Goal: Transaction & Acquisition: Download file/media

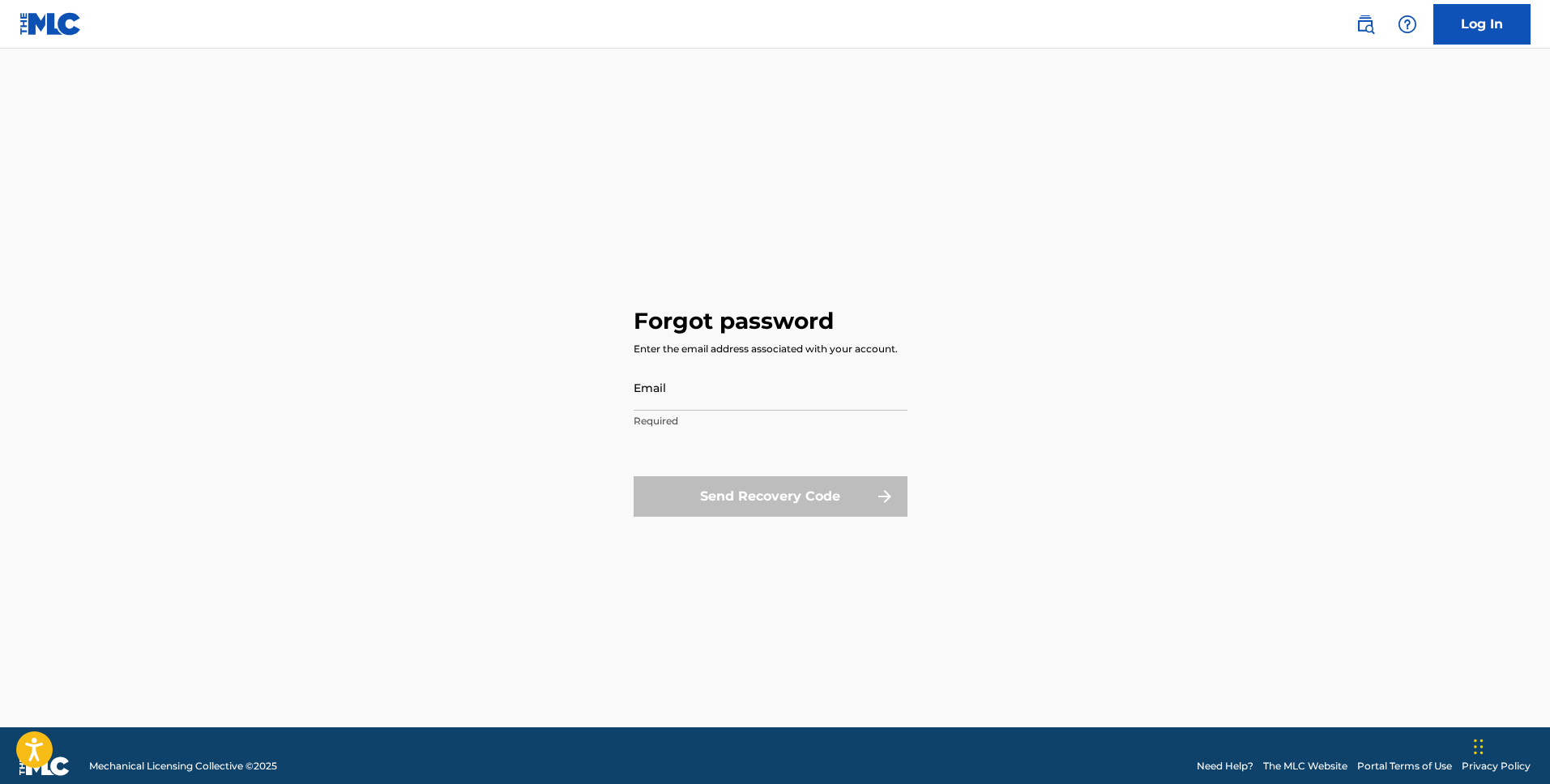
click at [1491, 39] on link "Log In" at bounding box center [1482, 24] width 97 height 40
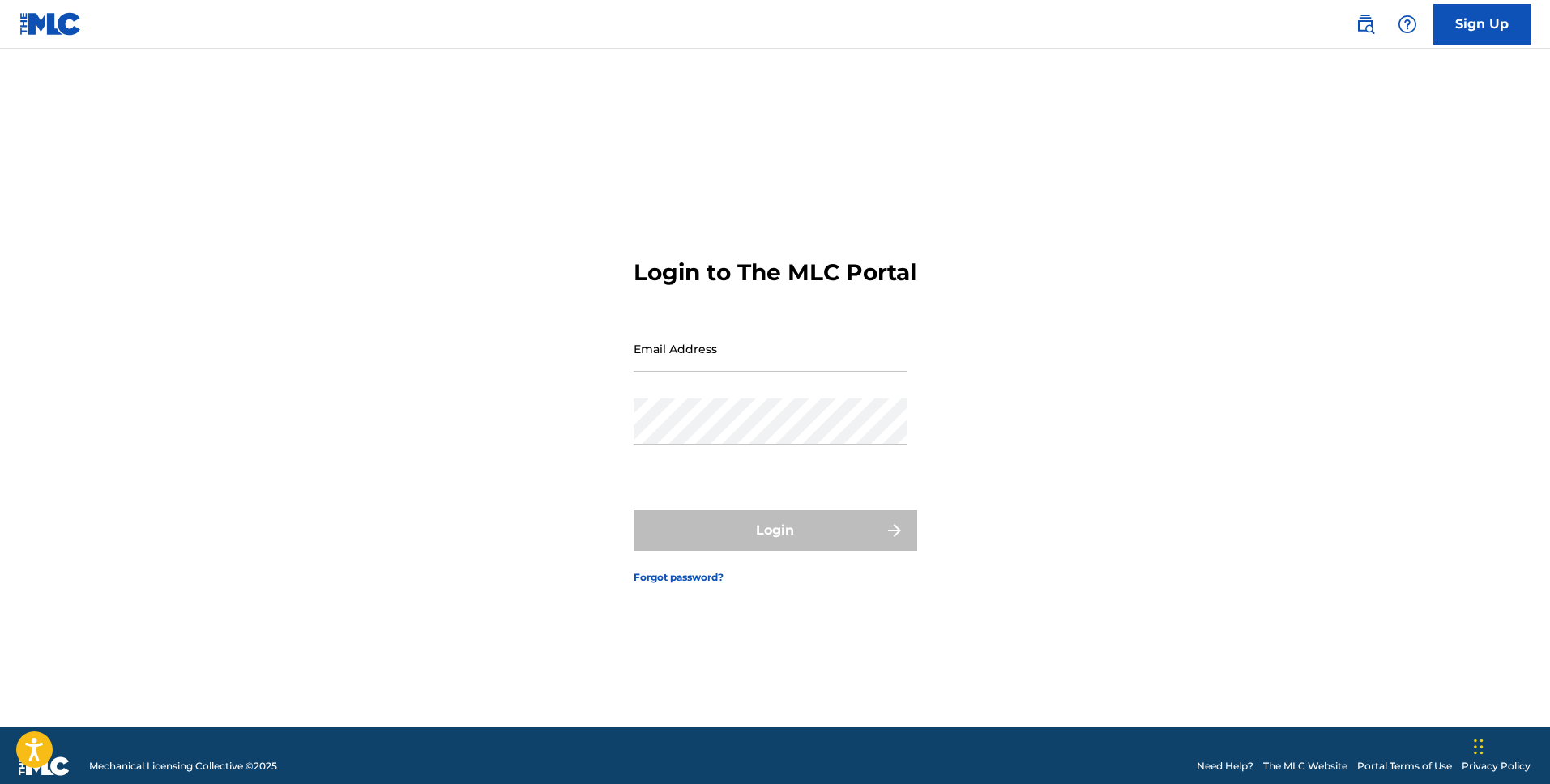
type input "[EMAIL_ADDRESS][DOMAIN_NAME]"
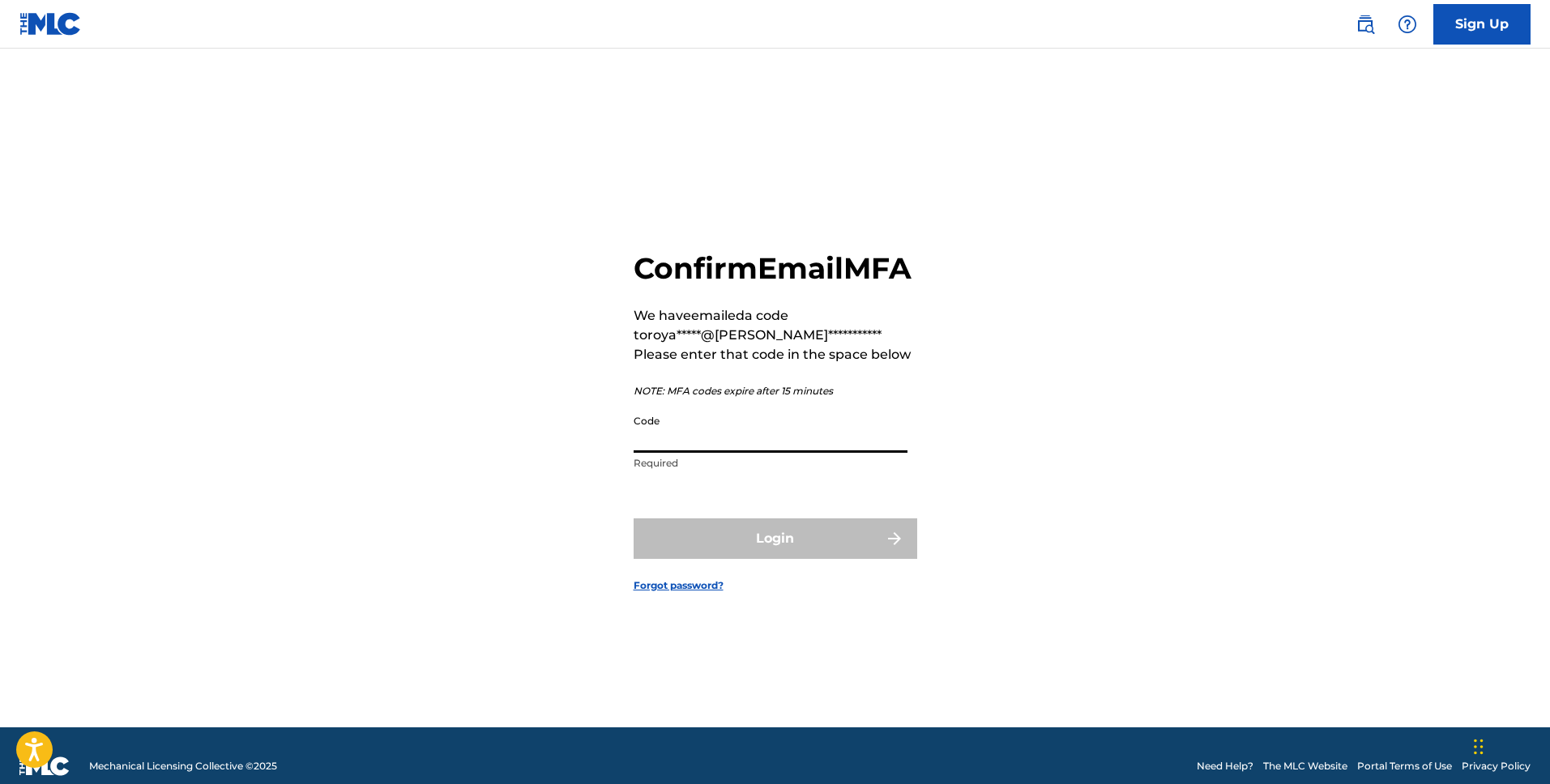
click at [636, 448] on input "Code" at bounding box center [770, 429] width 274 height 46
paste input "052273"
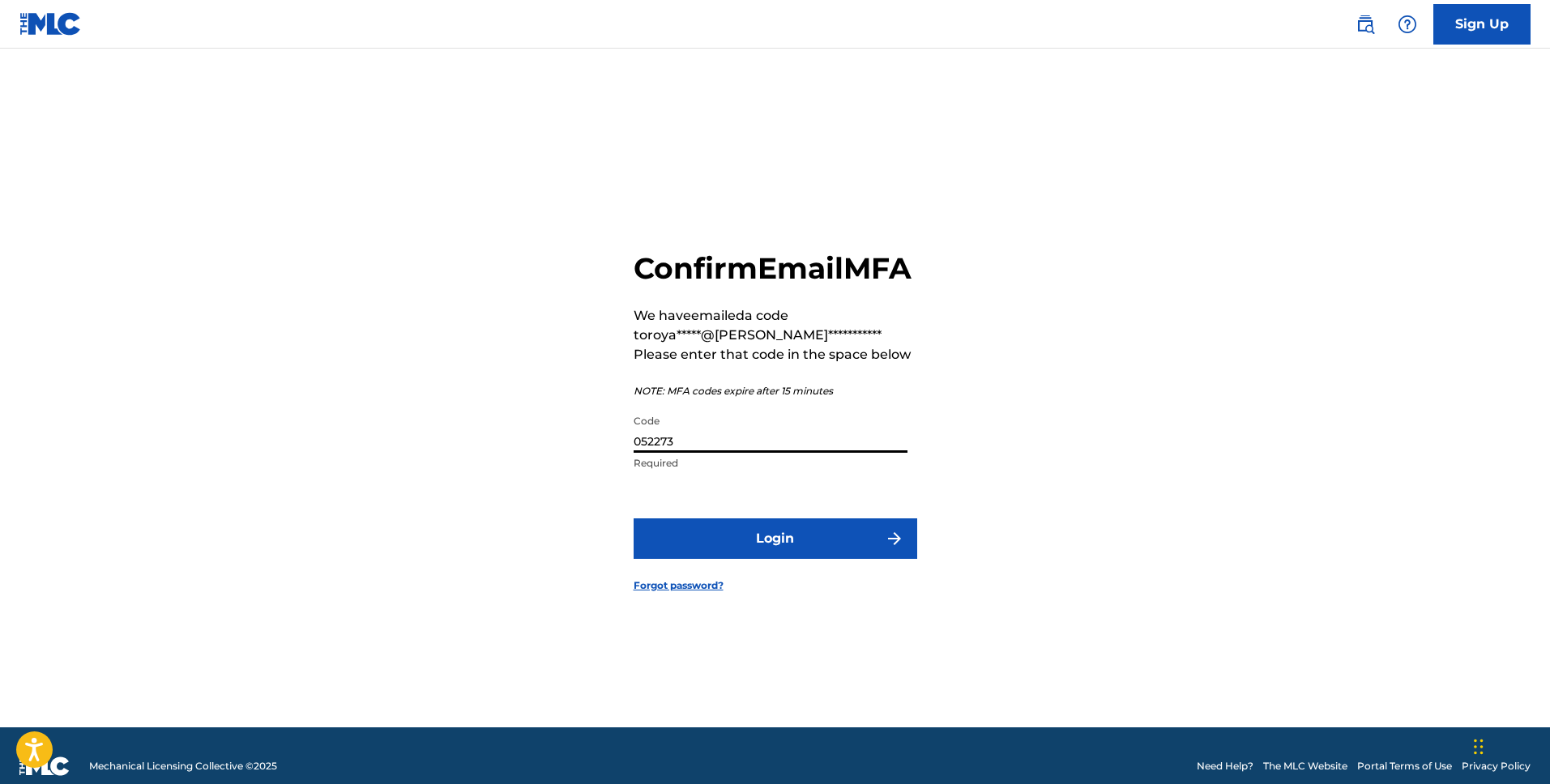
type input "052273"
click at [712, 554] on button "Login" at bounding box center [775, 538] width 283 height 40
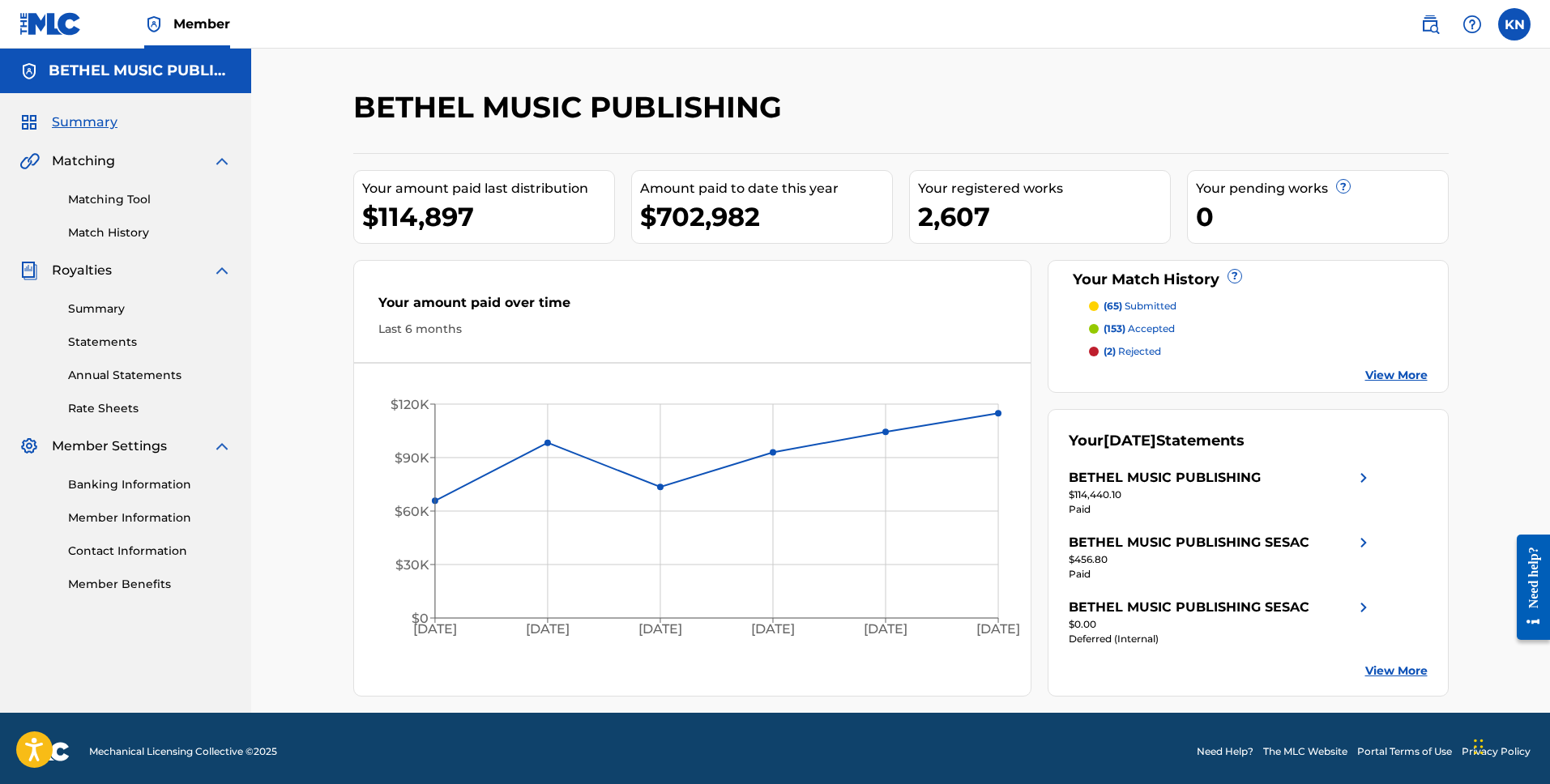
click at [96, 346] on link "Statements" at bounding box center [149, 342] width 163 height 17
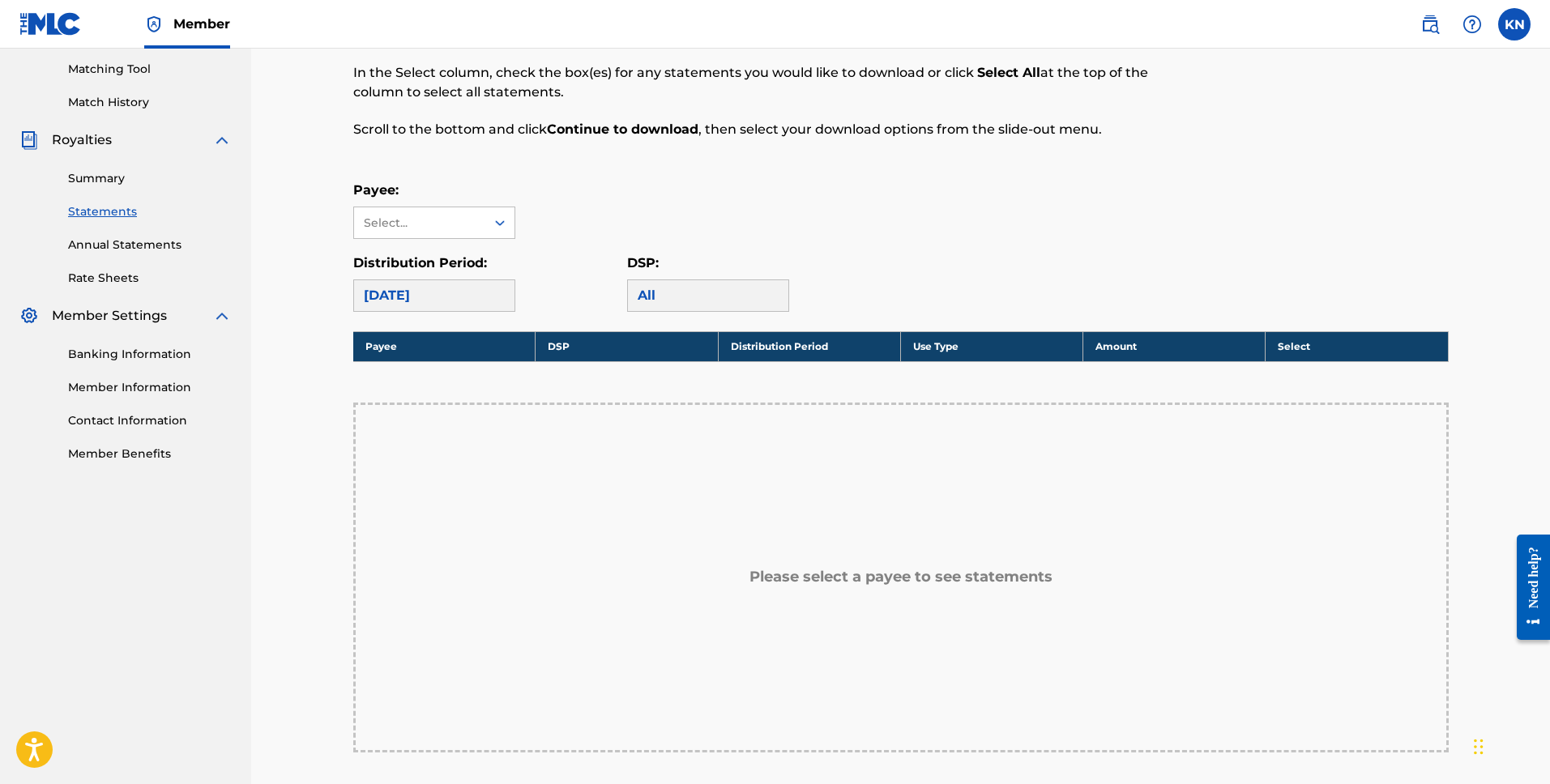
scroll to position [134, 0]
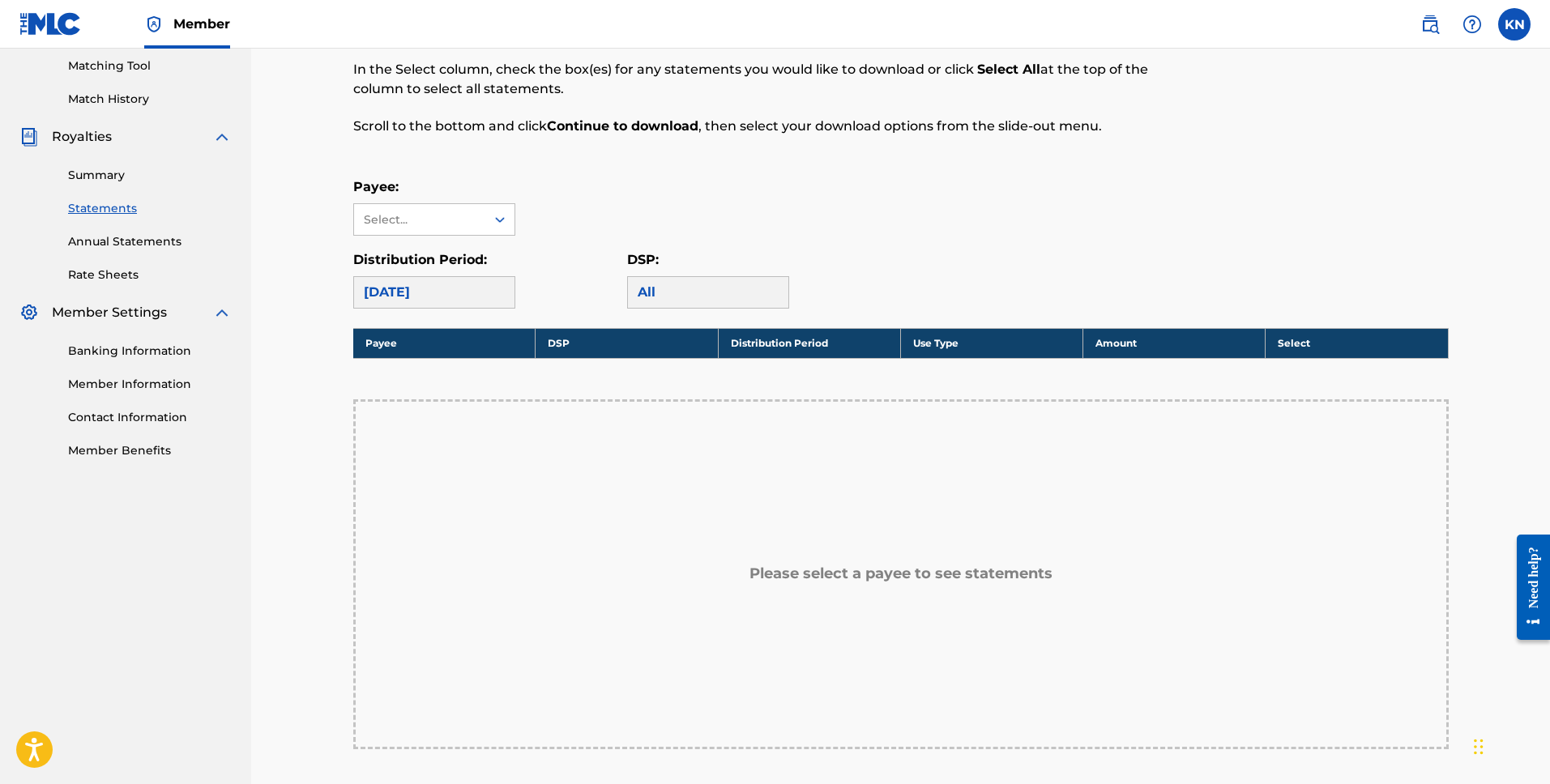
click at [81, 171] on link "Summary" at bounding box center [149, 175] width 163 height 17
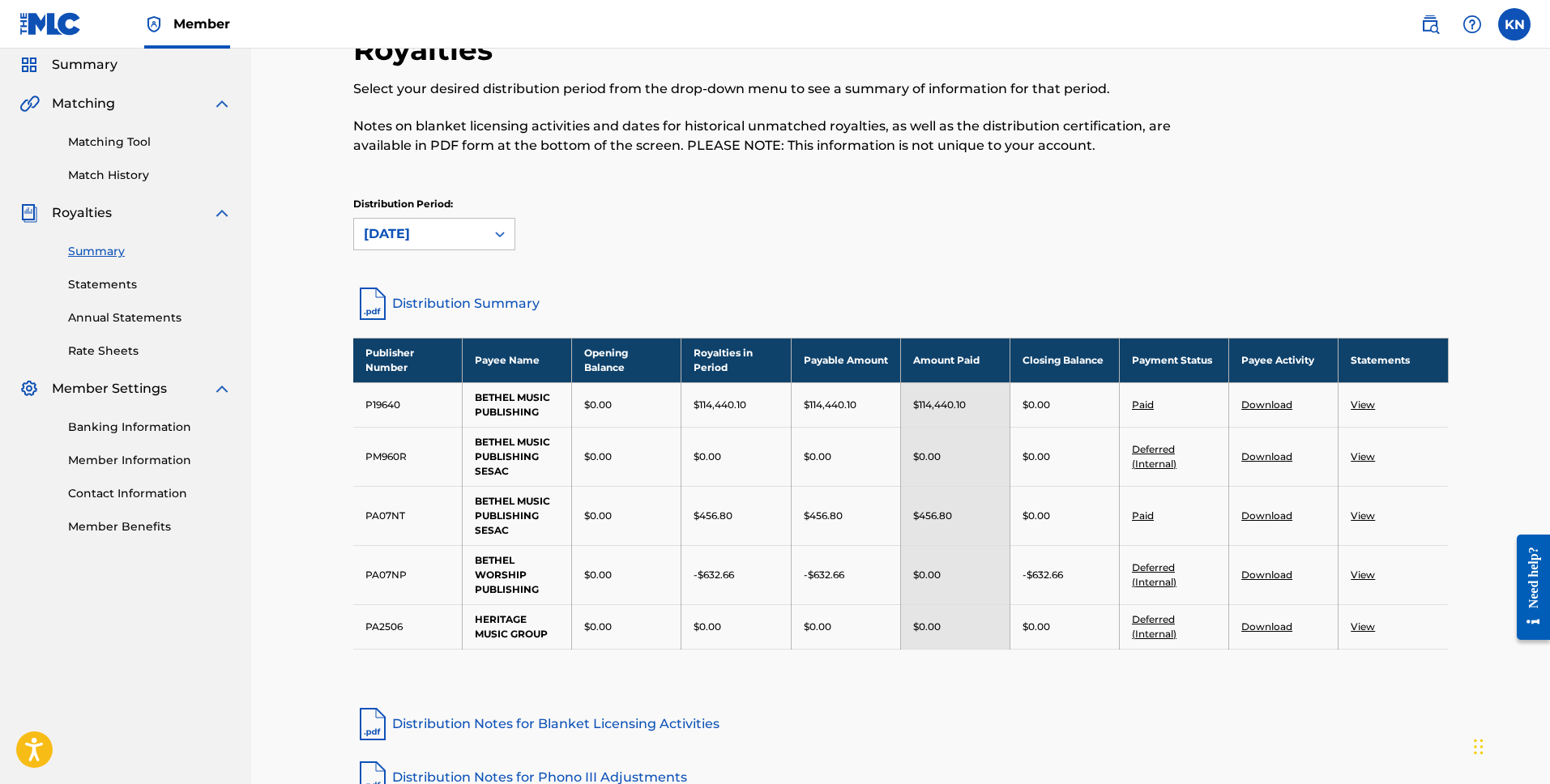
scroll to position [67, 0]
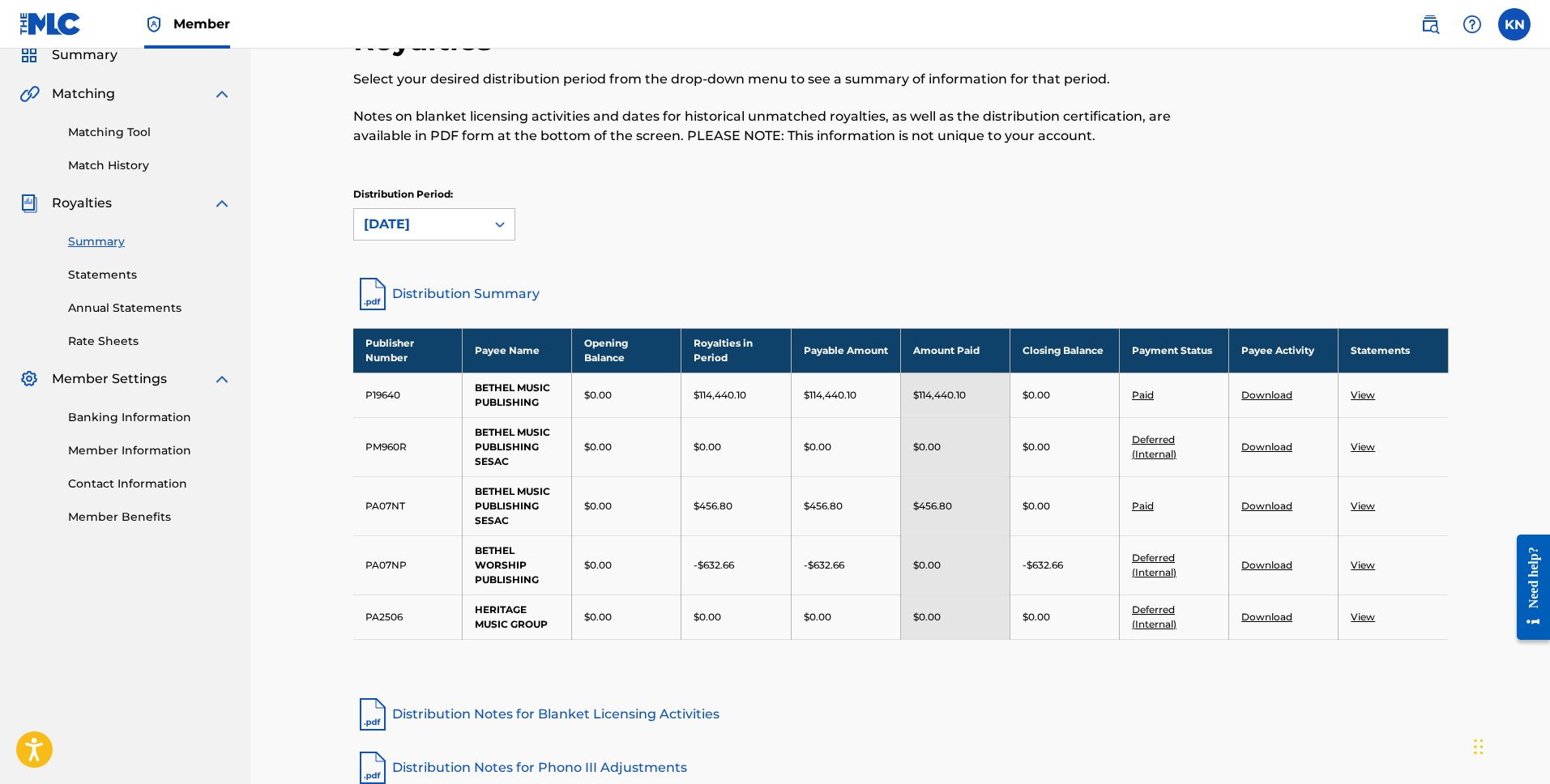
click at [1274, 560] on link "Download" at bounding box center [1267, 565] width 51 height 12
click at [1245, 507] on link "Download" at bounding box center [1267, 506] width 51 height 12
click at [1274, 395] on link "Download" at bounding box center [1267, 395] width 51 height 12
click at [1363, 392] on link "View" at bounding box center [1364, 395] width 25 height 12
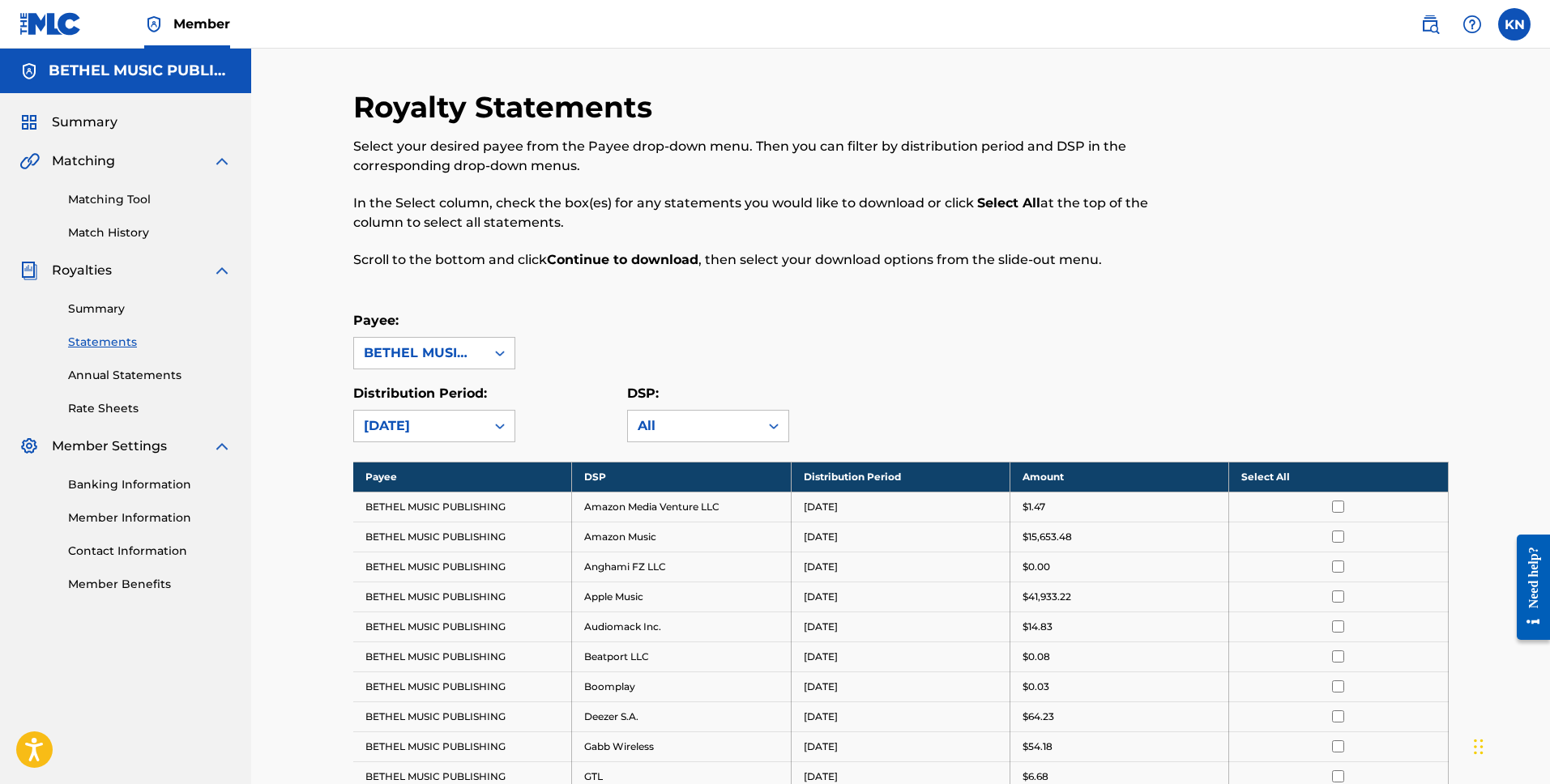
click at [1249, 475] on th "Select All" at bounding box center [1339, 476] width 218 height 30
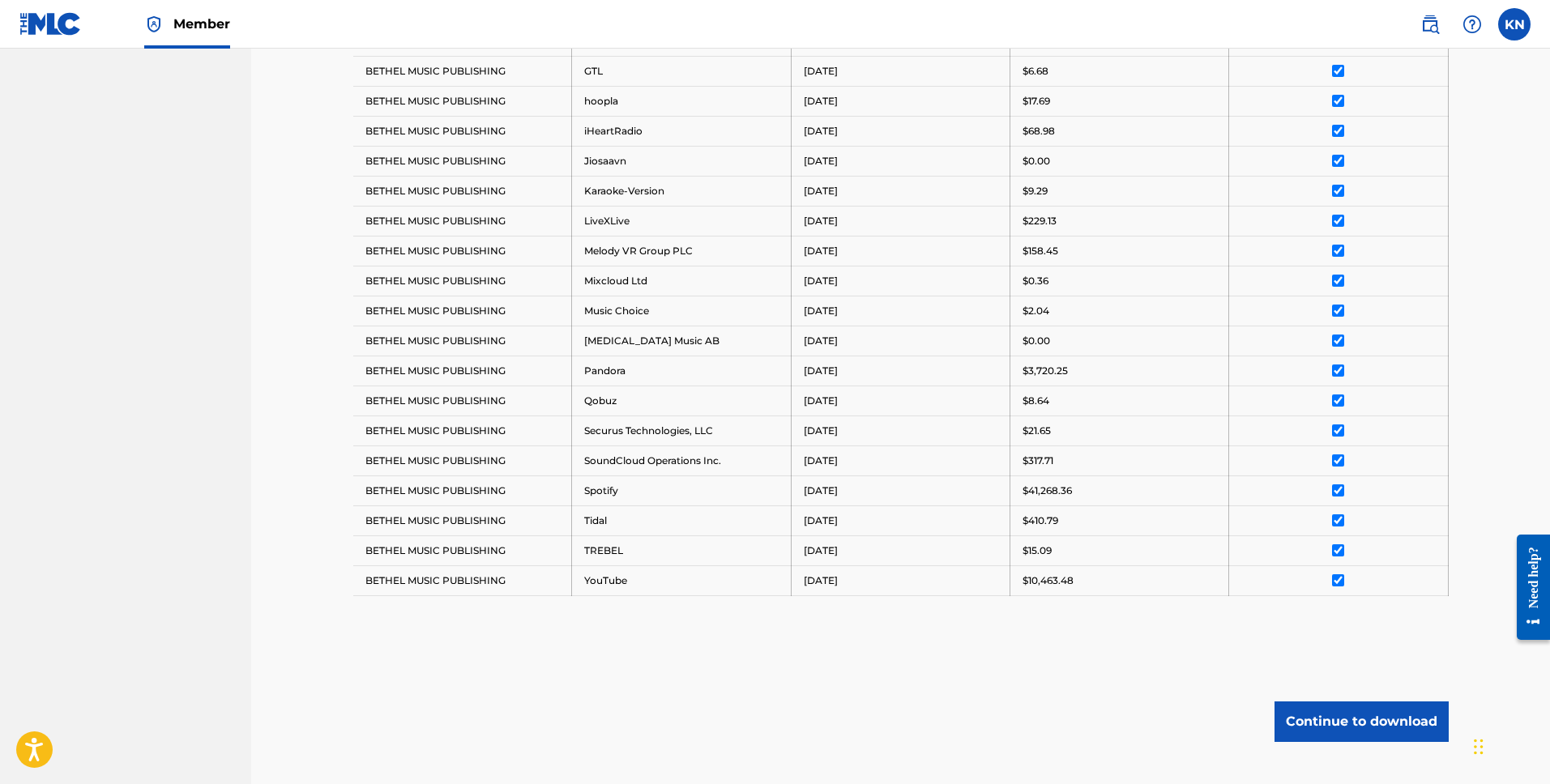
scroll to position [806, 0]
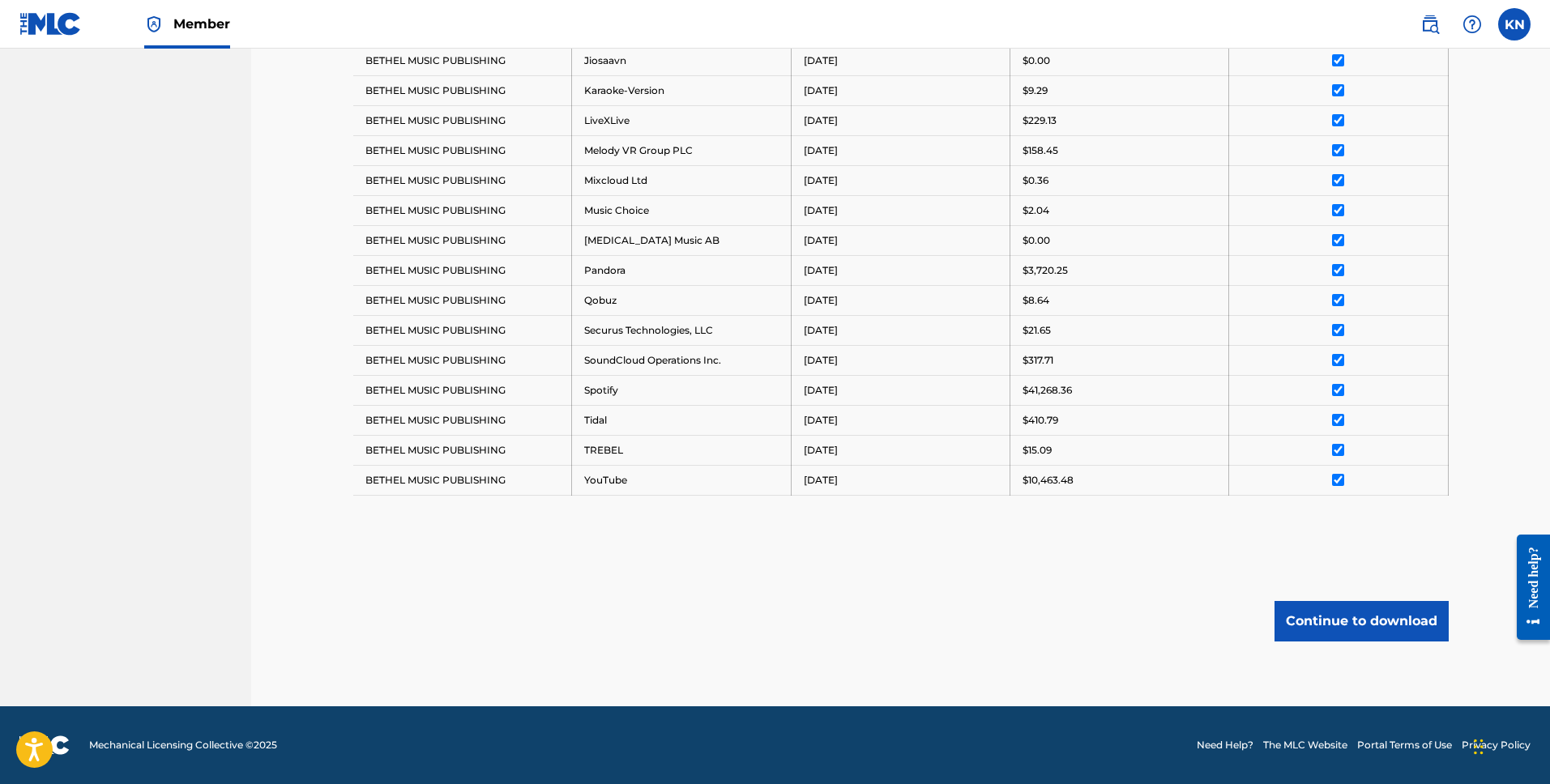
click at [1338, 634] on button "Continue to download" at bounding box center [1362, 621] width 174 height 40
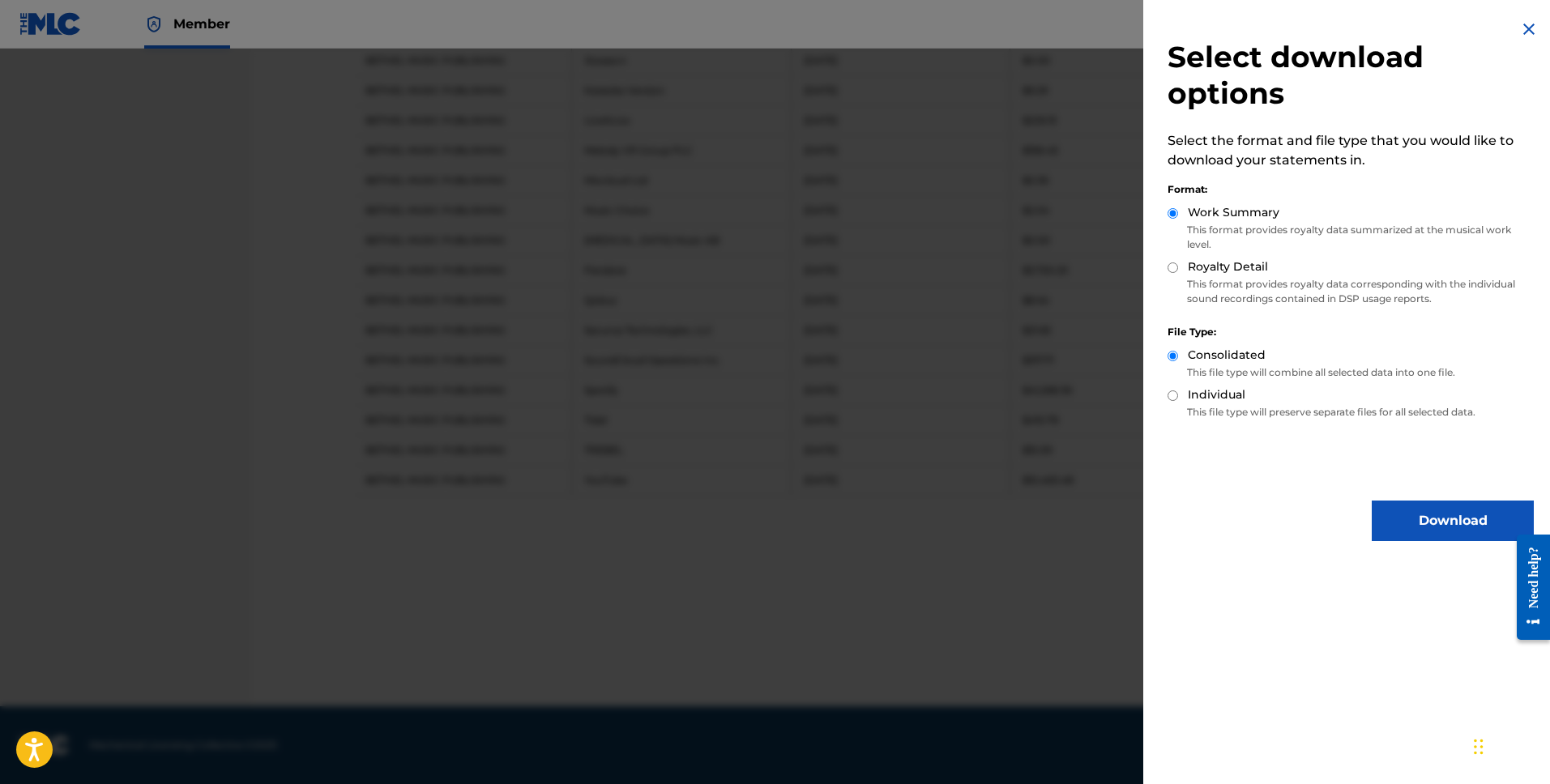
click at [1441, 529] on button "Download" at bounding box center [1452, 520] width 162 height 40
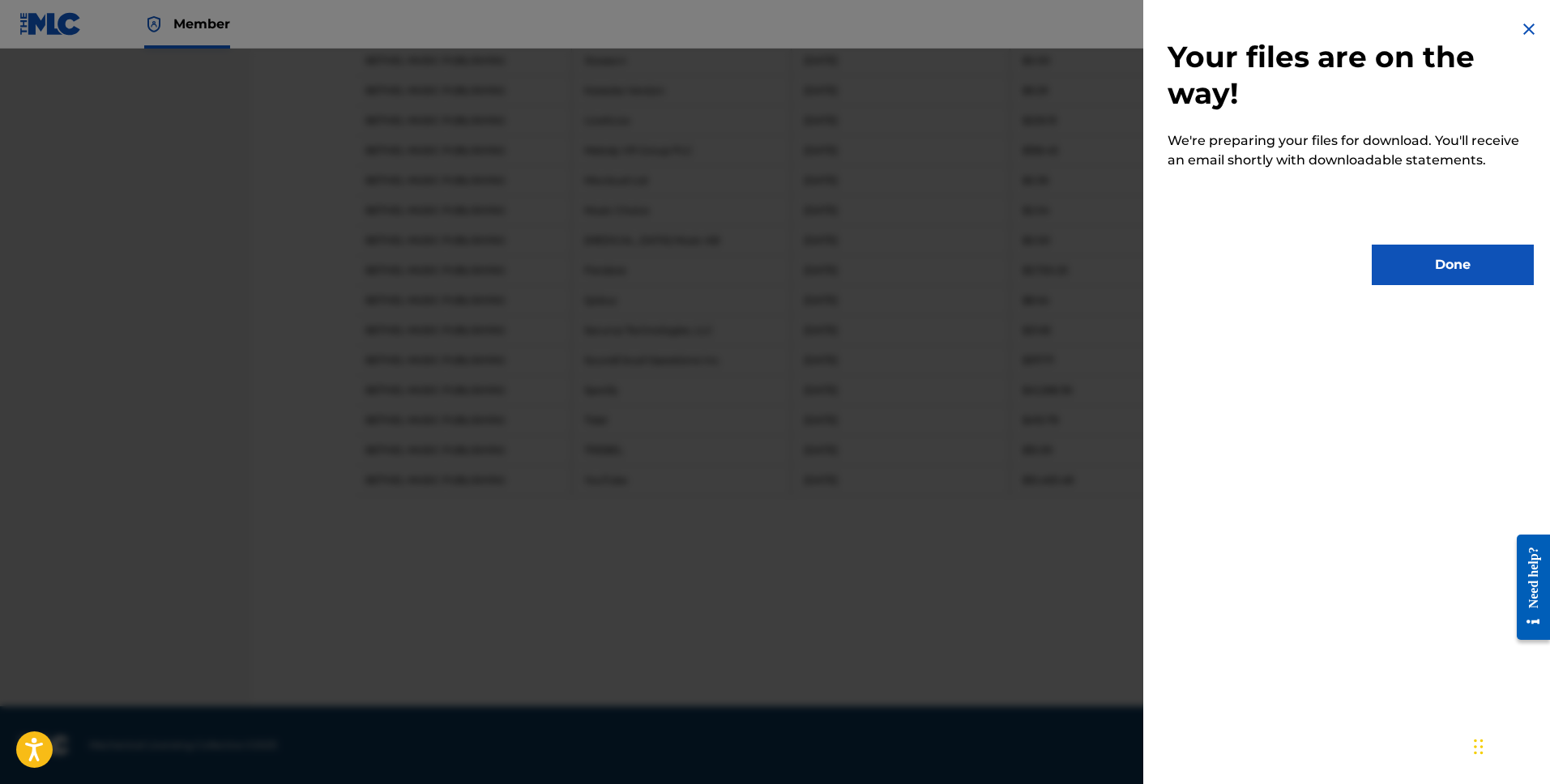
click at [1493, 263] on button "Done" at bounding box center [1452, 264] width 162 height 40
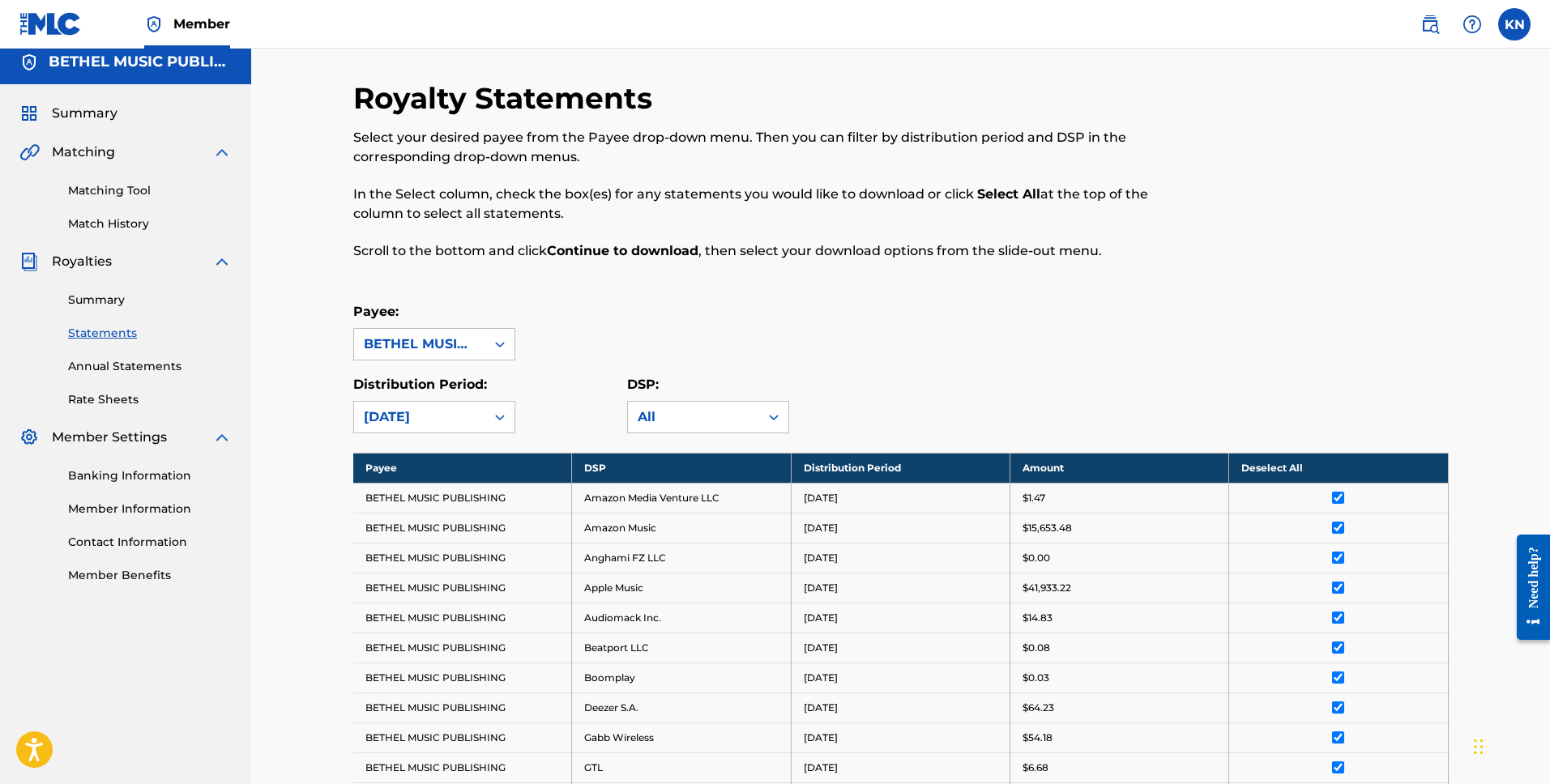
scroll to position [0, 0]
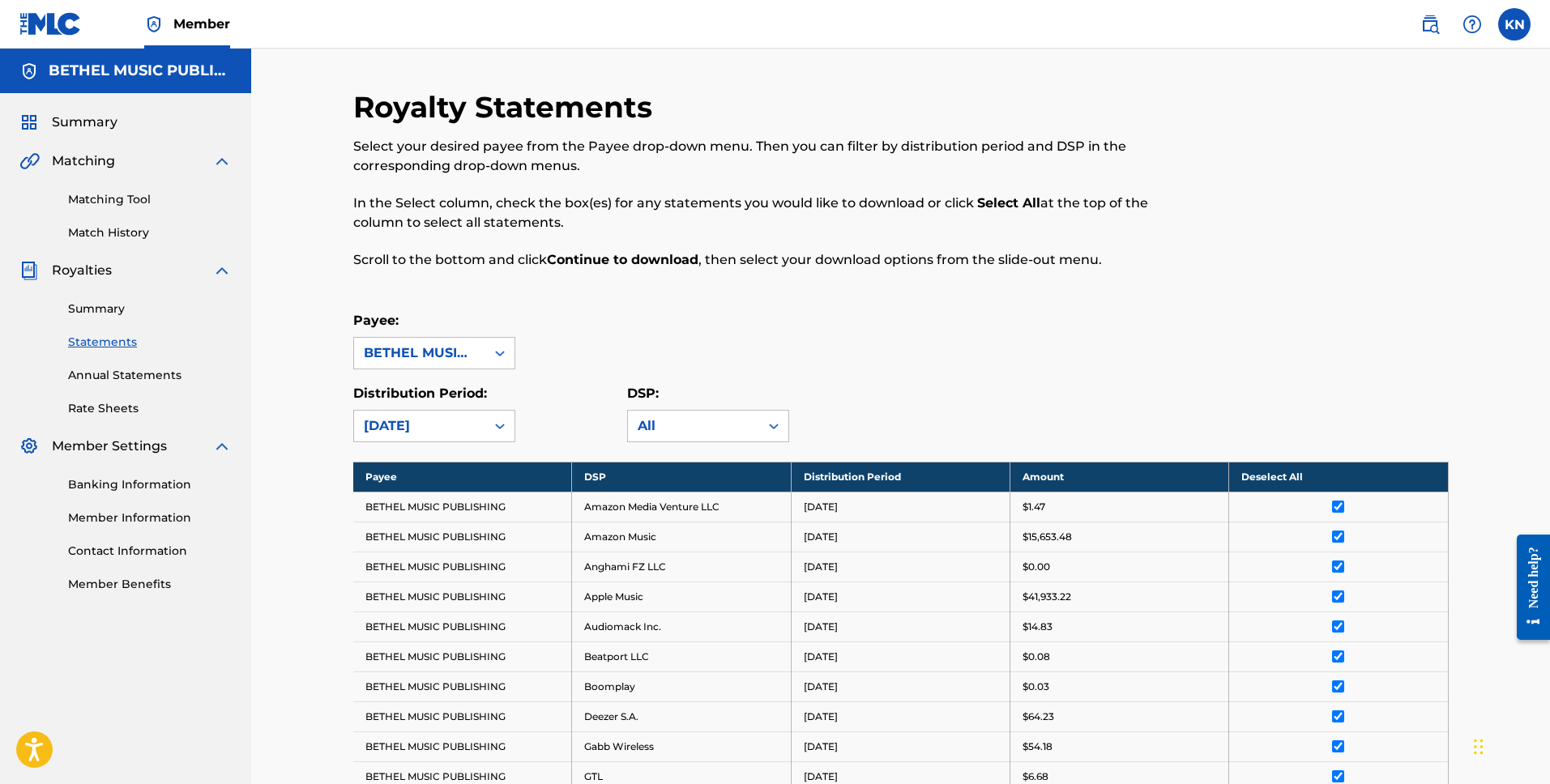
click at [113, 299] on div "Summary Statements Annual Statements Rate Sheets" at bounding box center [126, 348] width 212 height 137
click at [112, 309] on link "Summary" at bounding box center [149, 309] width 163 height 17
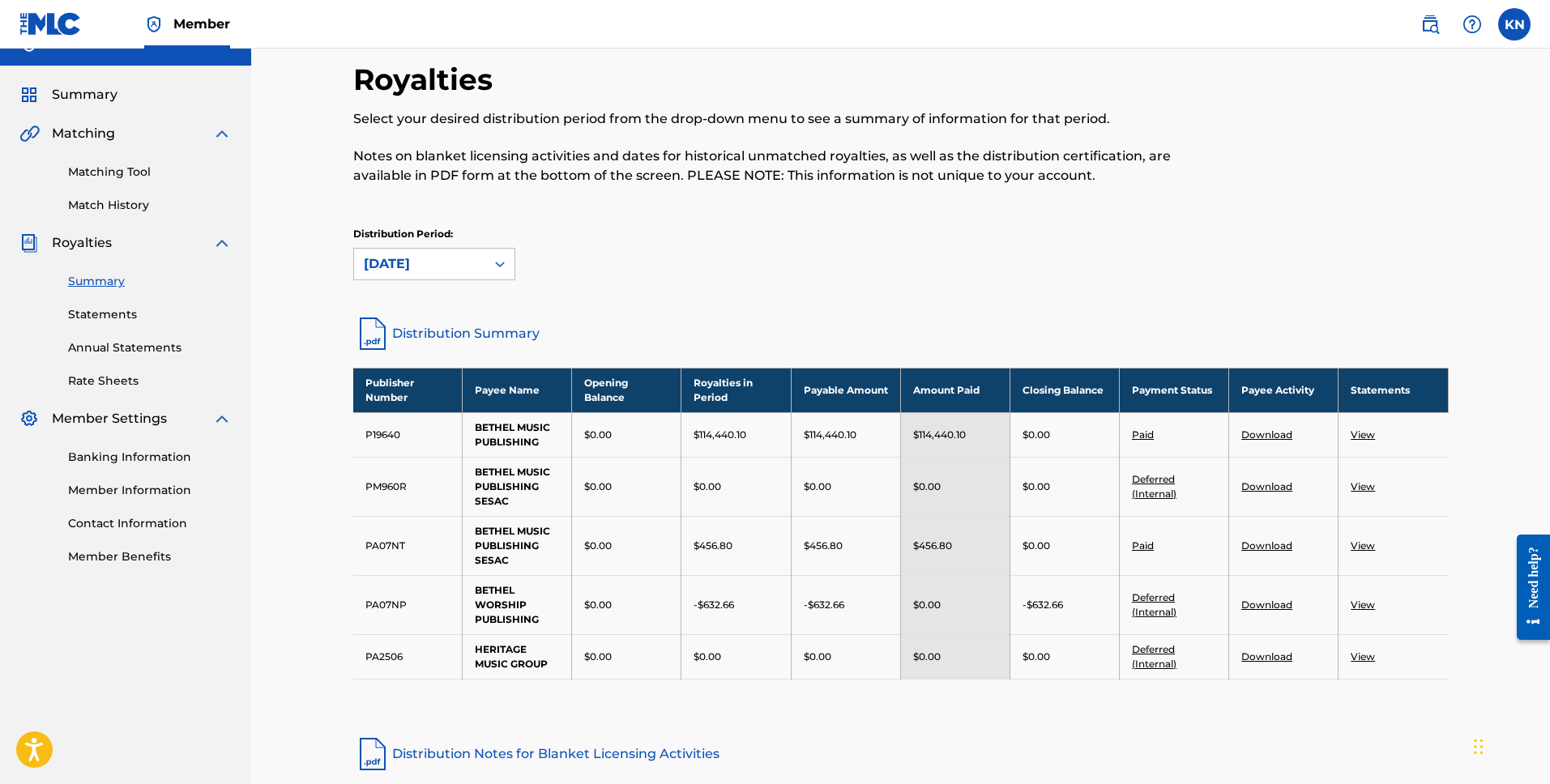
scroll to position [30, 0]
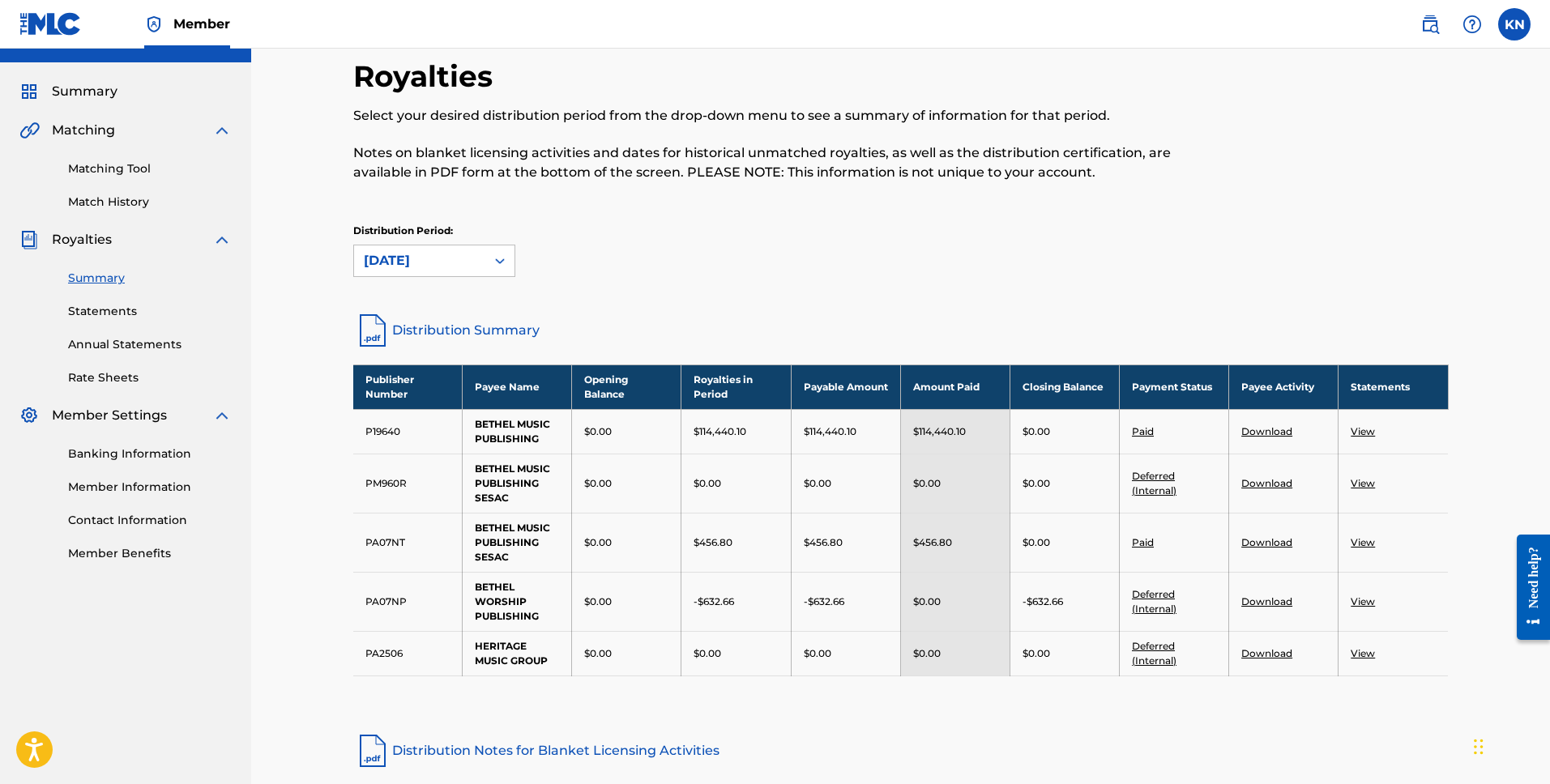
click at [1364, 545] on link "View" at bounding box center [1364, 542] width 25 height 12
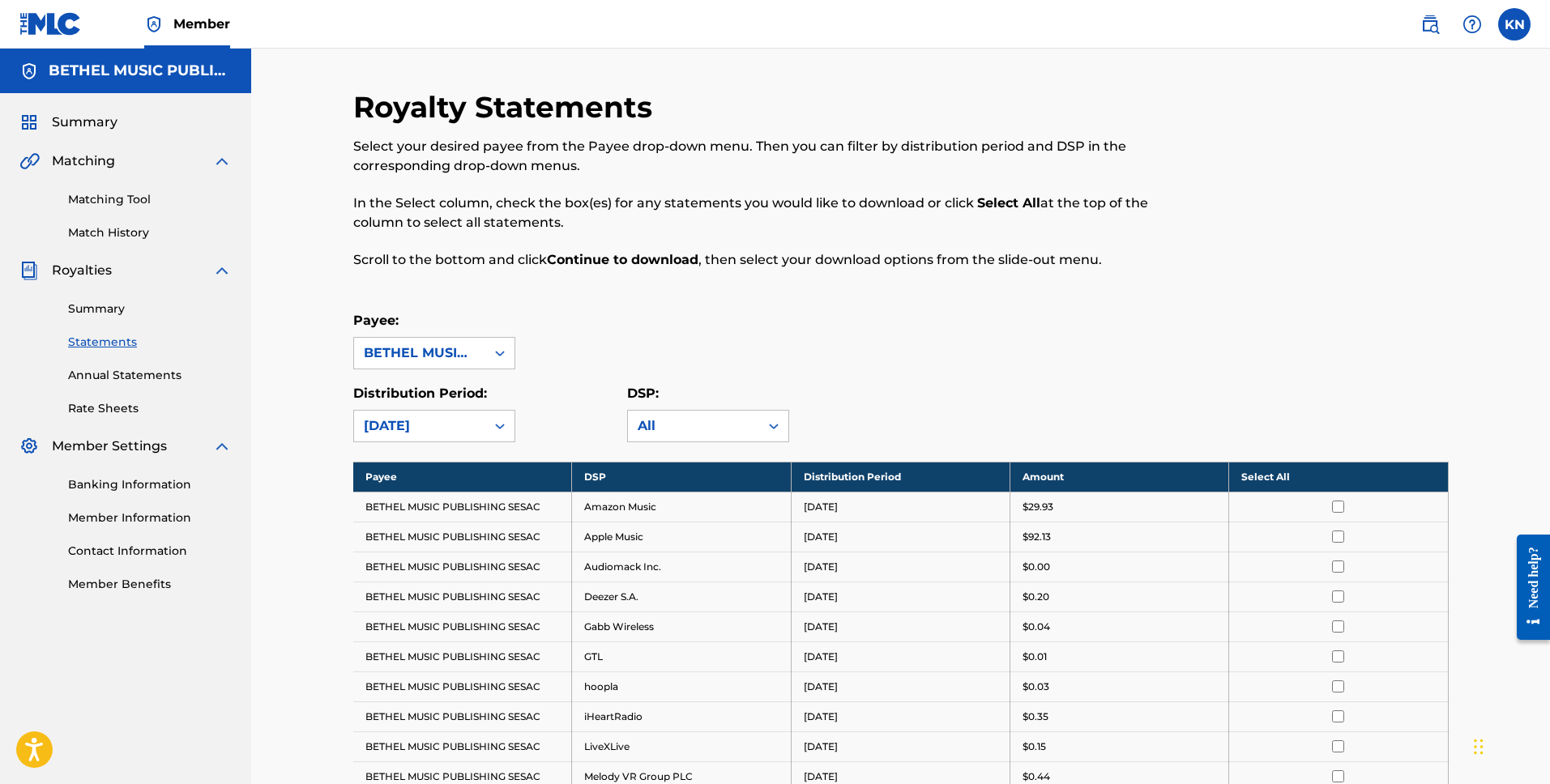
click at [1271, 475] on th "Select All" at bounding box center [1339, 476] width 218 height 30
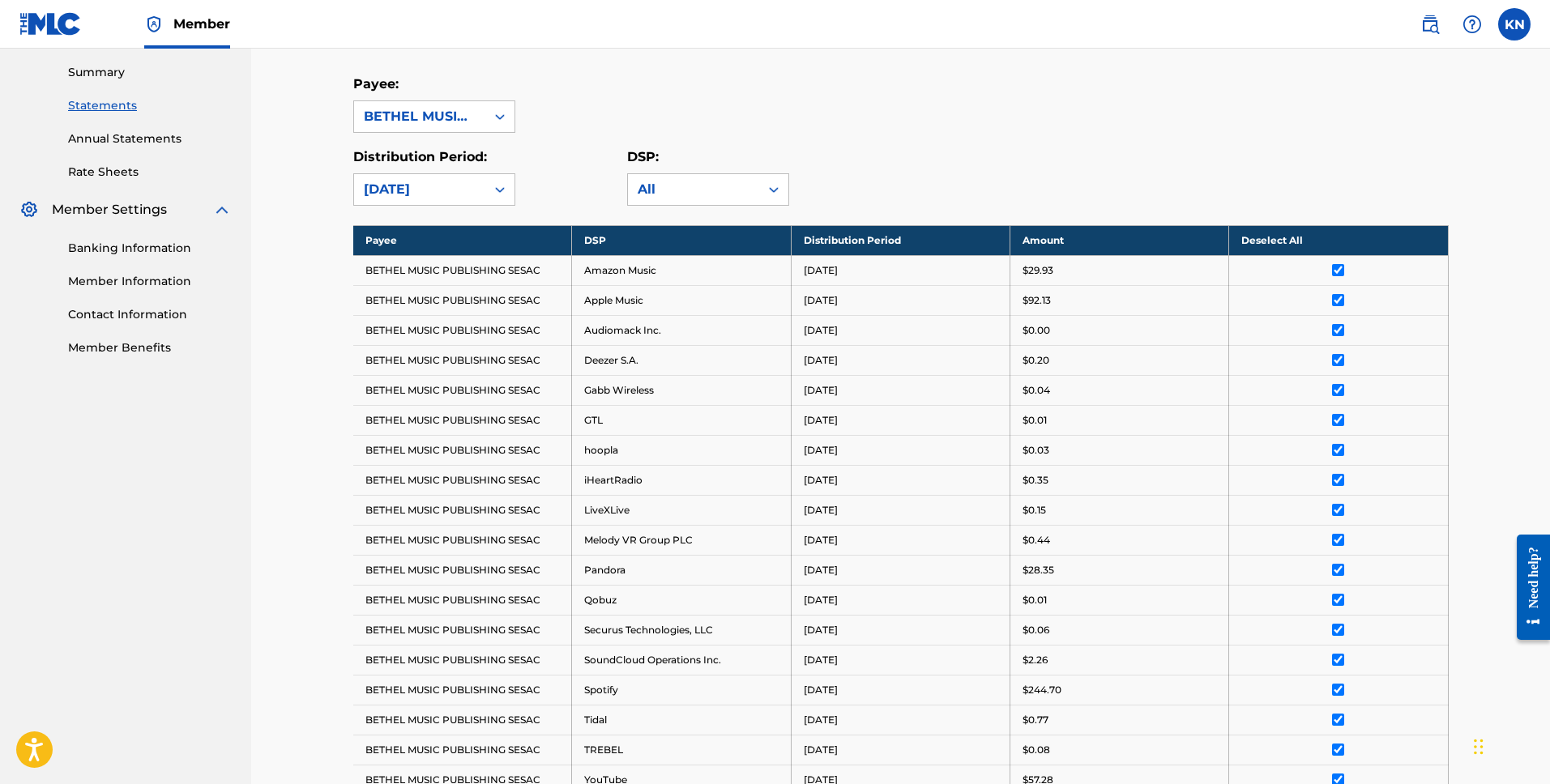
scroll to position [536, 0]
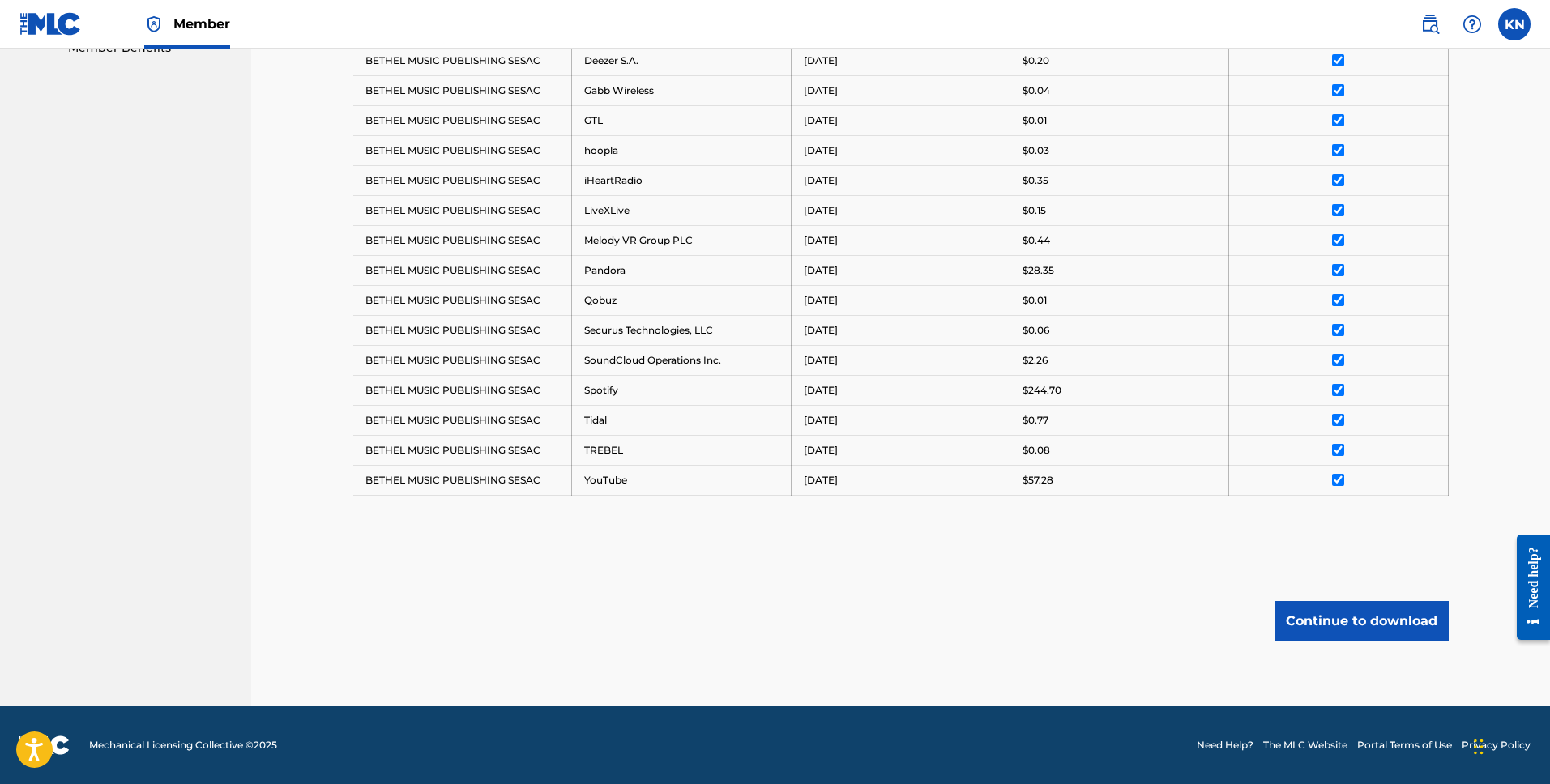
click at [1342, 630] on button "Continue to download" at bounding box center [1362, 621] width 174 height 40
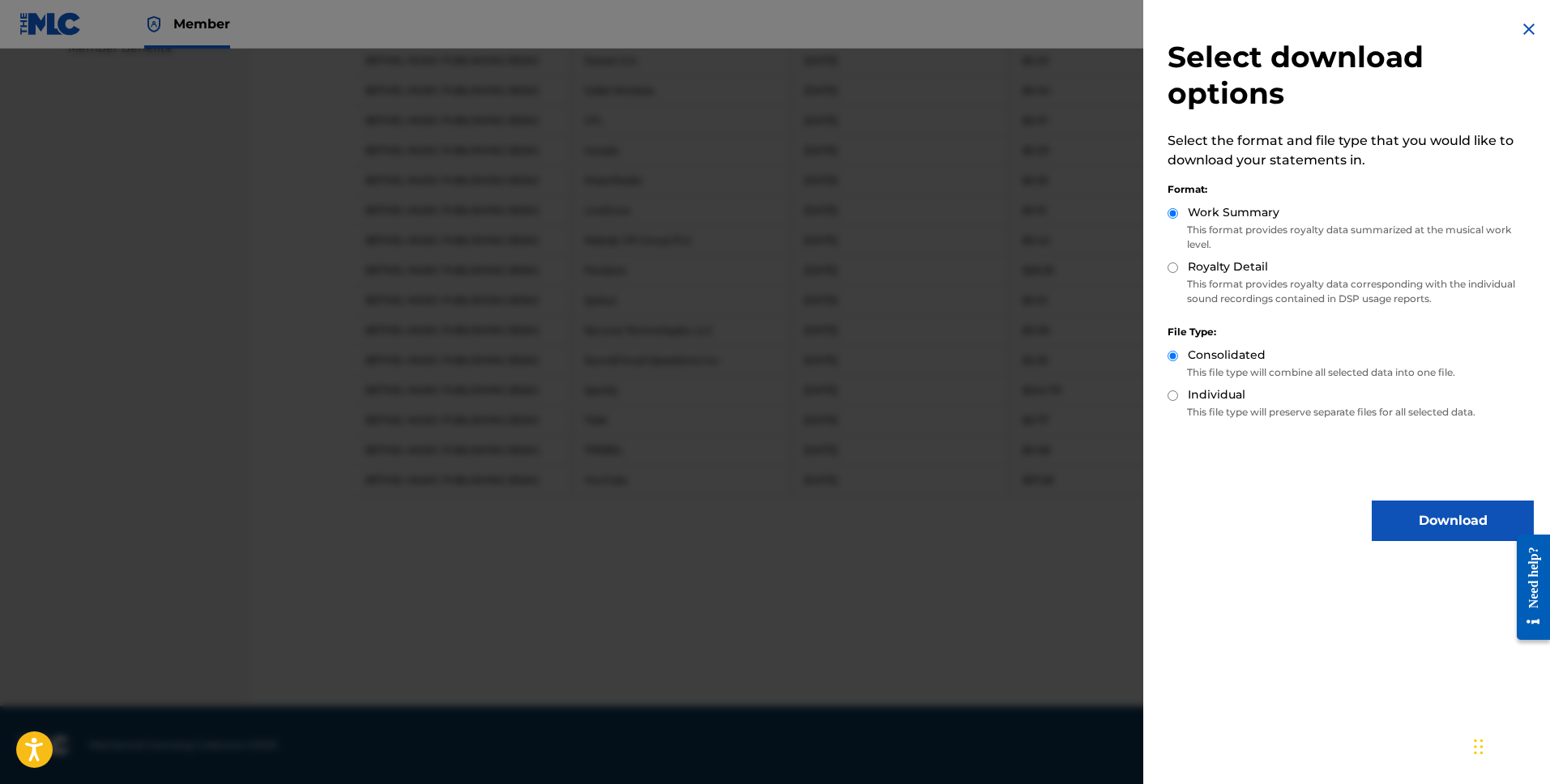
click at [1395, 513] on button "Download" at bounding box center [1452, 520] width 162 height 40
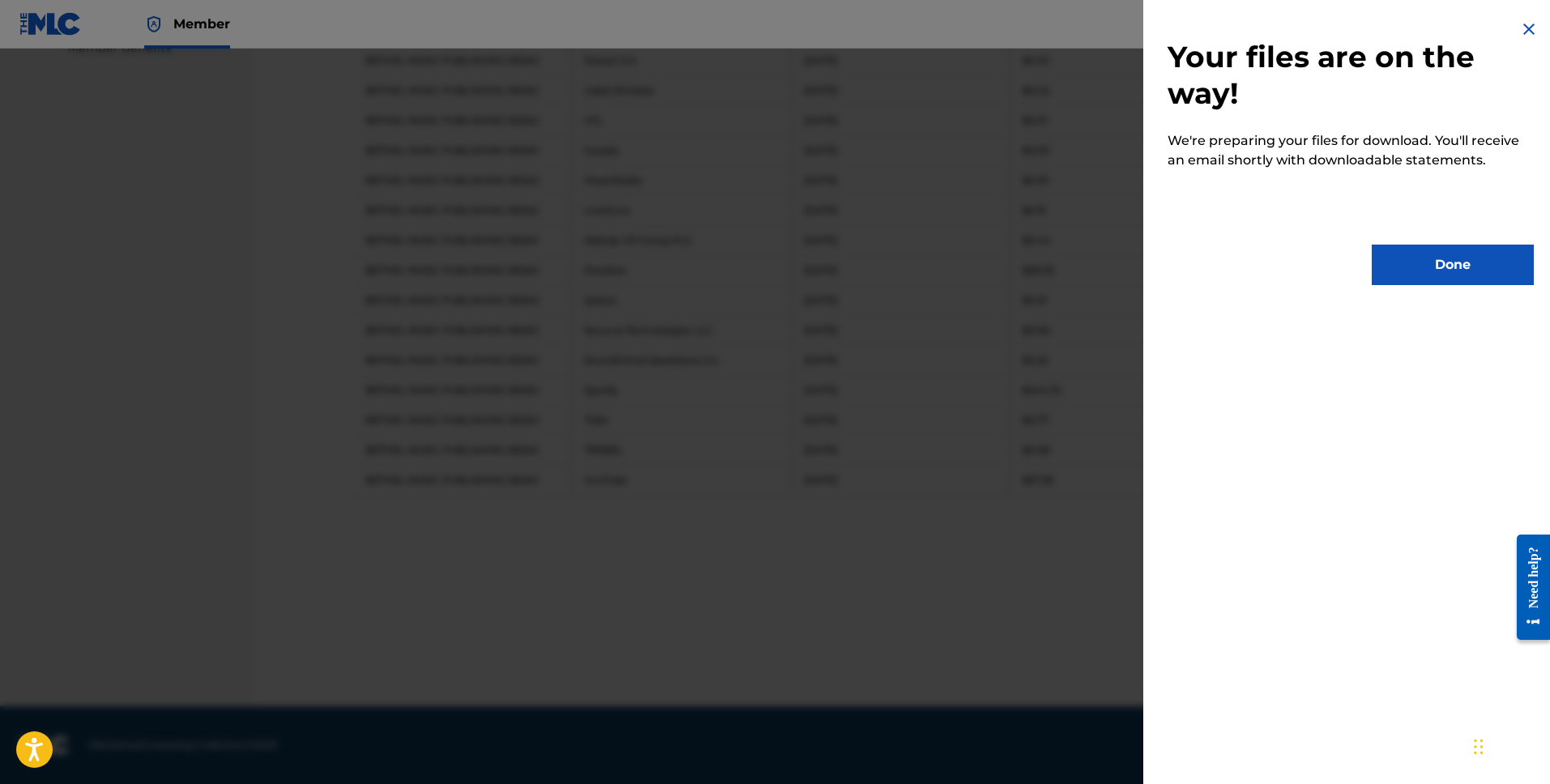
click at [1426, 250] on button "Done" at bounding box center [1452, 264] width 162 height 40
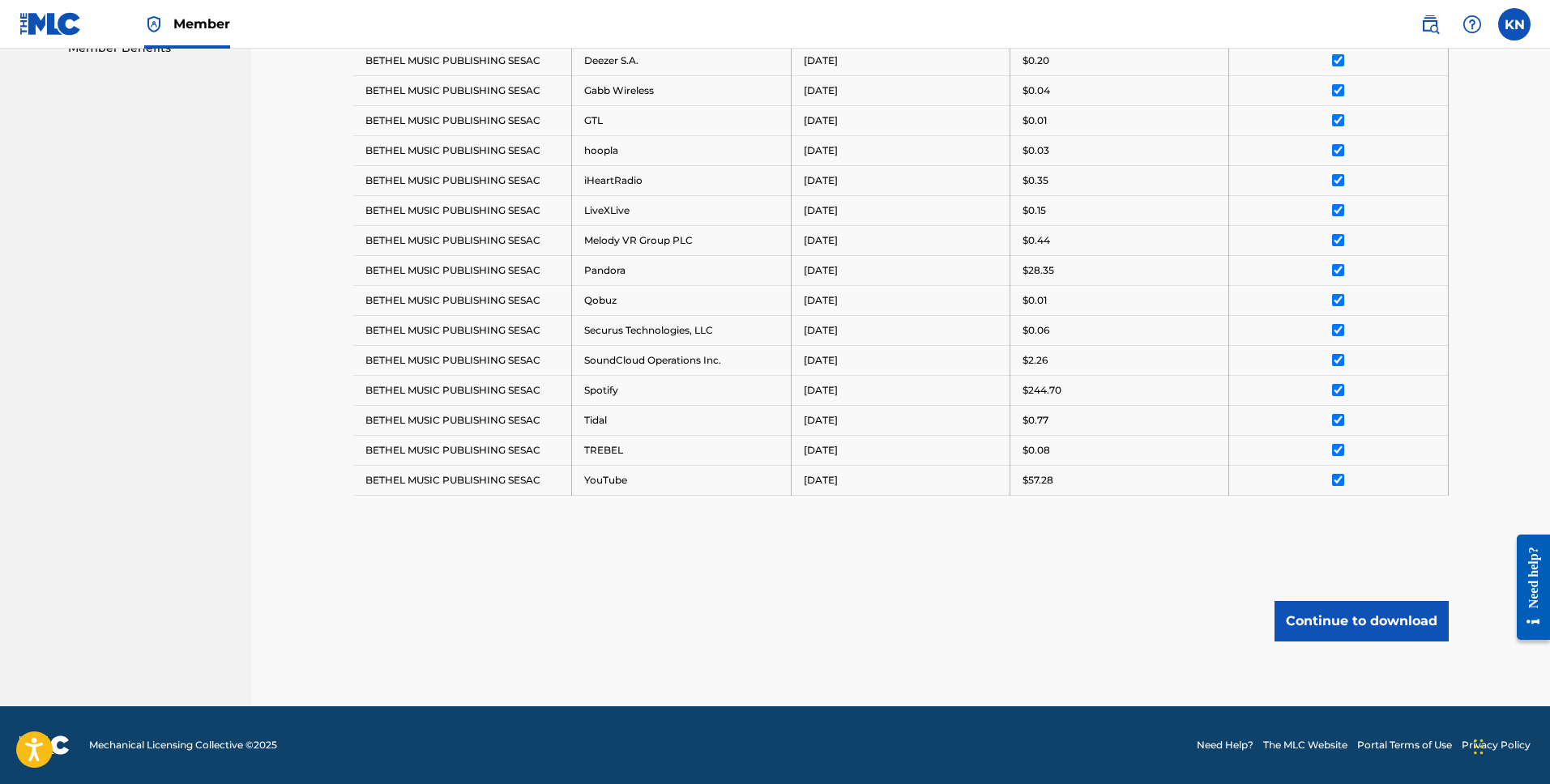
scroll to position [0, 0]
